Goal: Information Seeking & Learning: Compare options

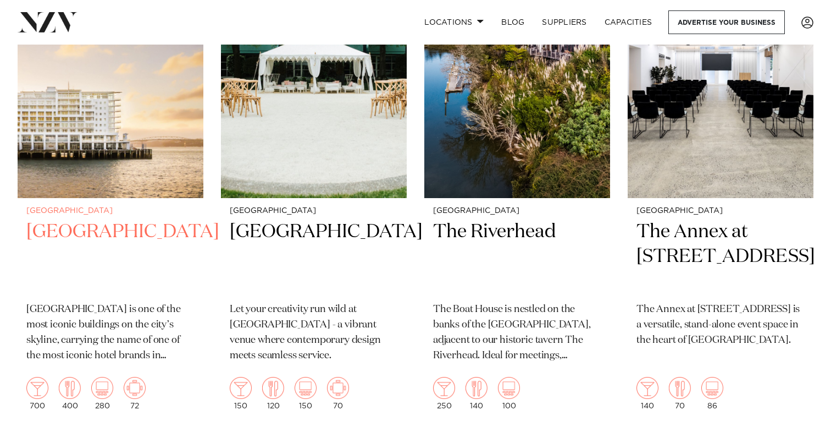
scroll to position [531, 0]
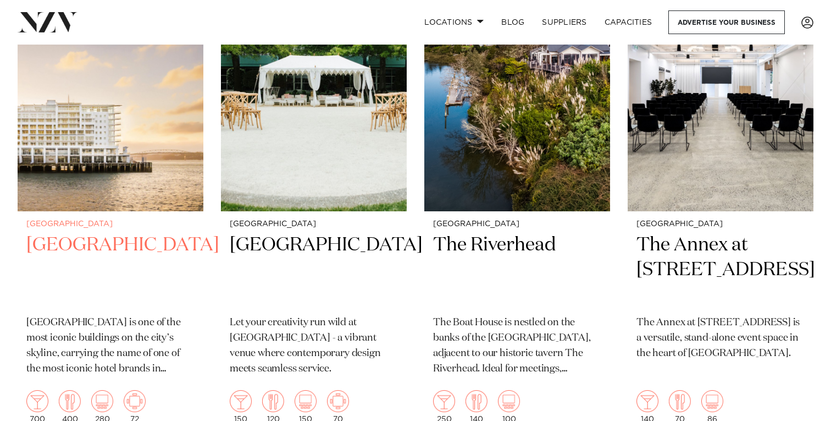
click at [102, 233] on h2 "[GEOGRAPHIC_DATA]" at bounding box center [110, 270] width 168 height 74
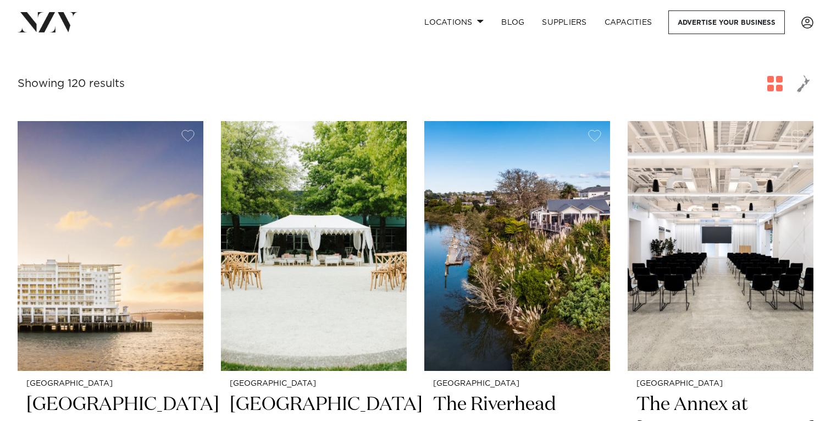
scroll to position [0, 0]
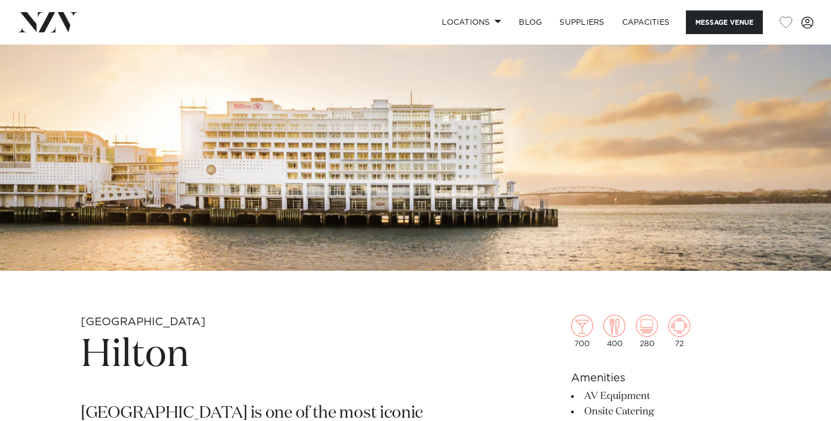
scroll to position [95, 0]
